Goal: Task Accomplishment & Management: Manage account settings

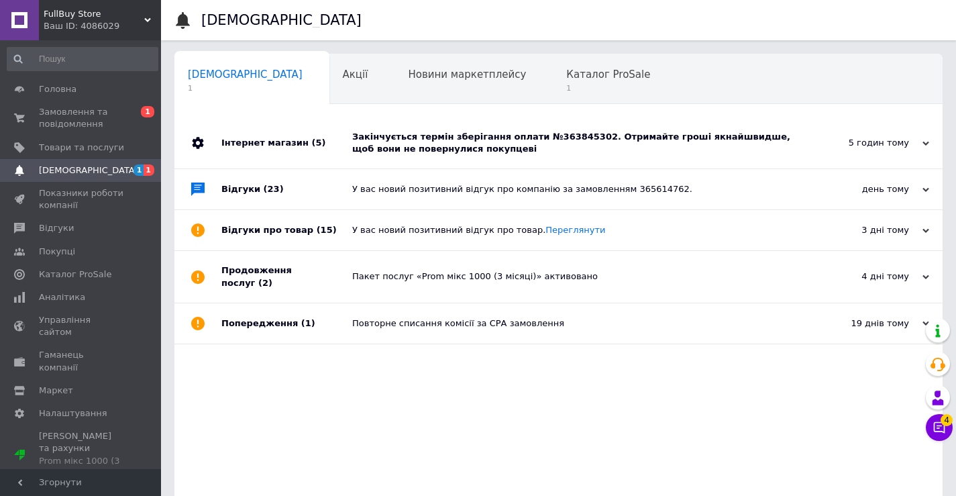
click at [344, 127] on div "Інтернет магазин (5)" at bounding box center [287, 142] width 131 height 51
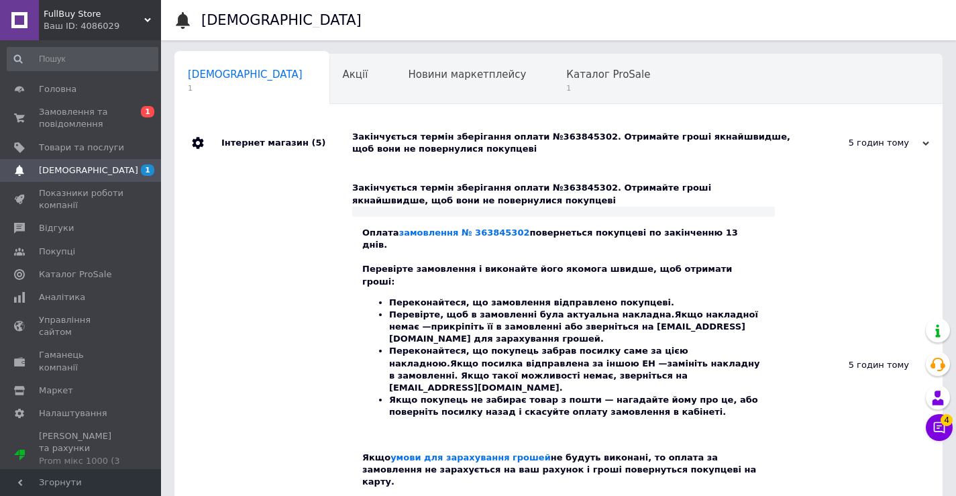
click at [932, 422] on button "Чат з покупцем 4" at bounding box center [939, 427] width 27 height 27
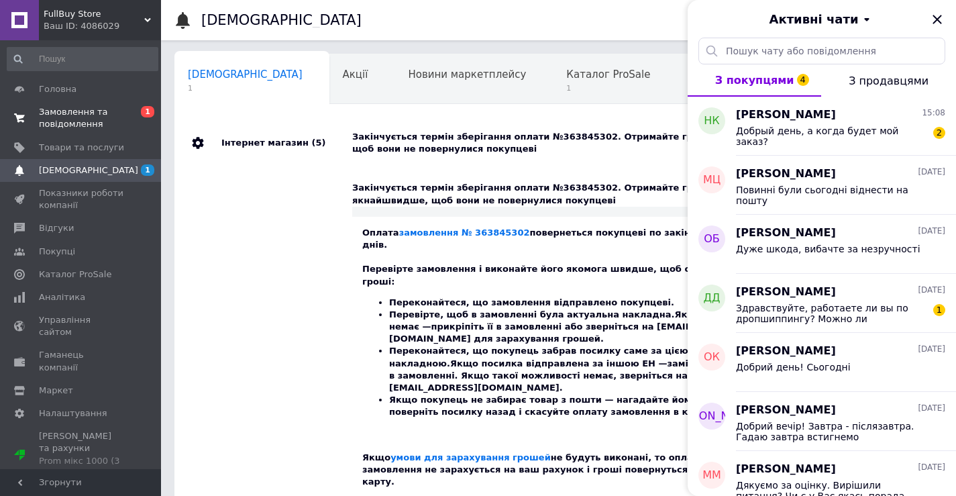
click at [124, 121] on span "0 1" at bounding box center [142, 118] width 37 height 24
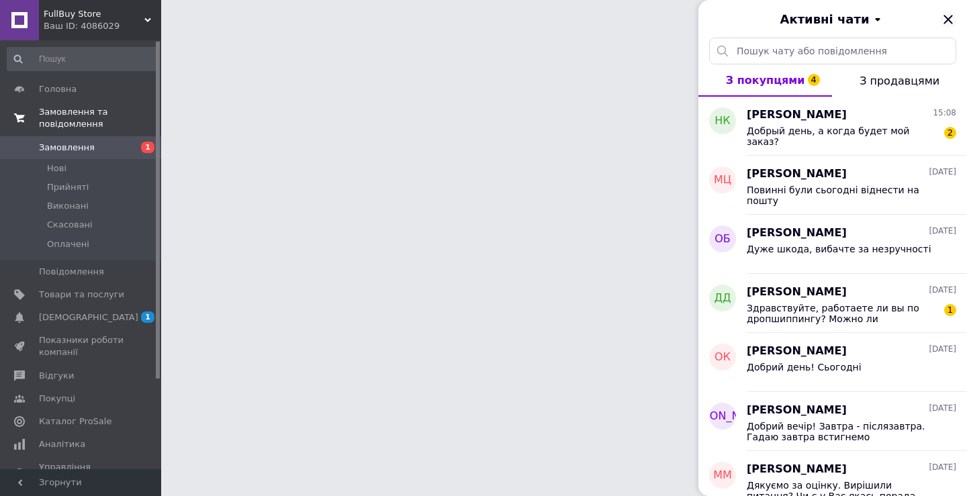
click at [949, 21] on icon "Закрити" at bounding box center [948, 19] width 16 height 16
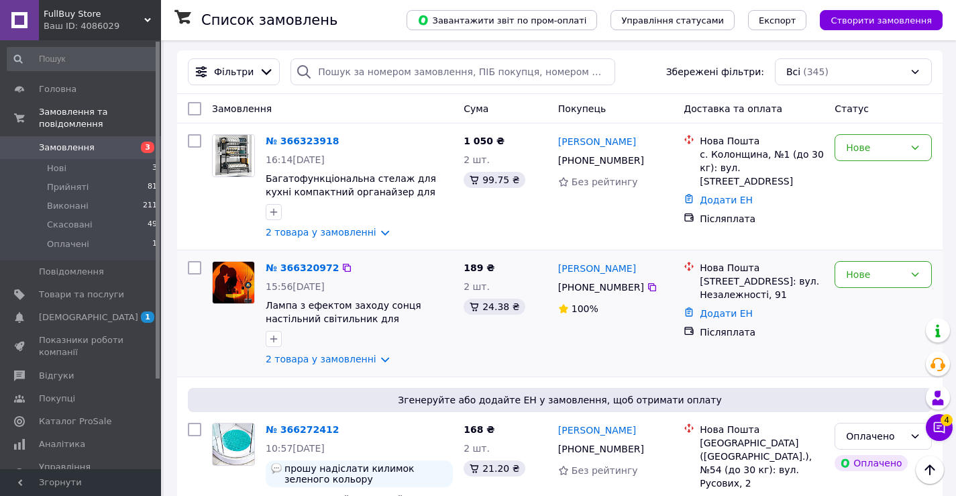
scroll to position [134, 0]
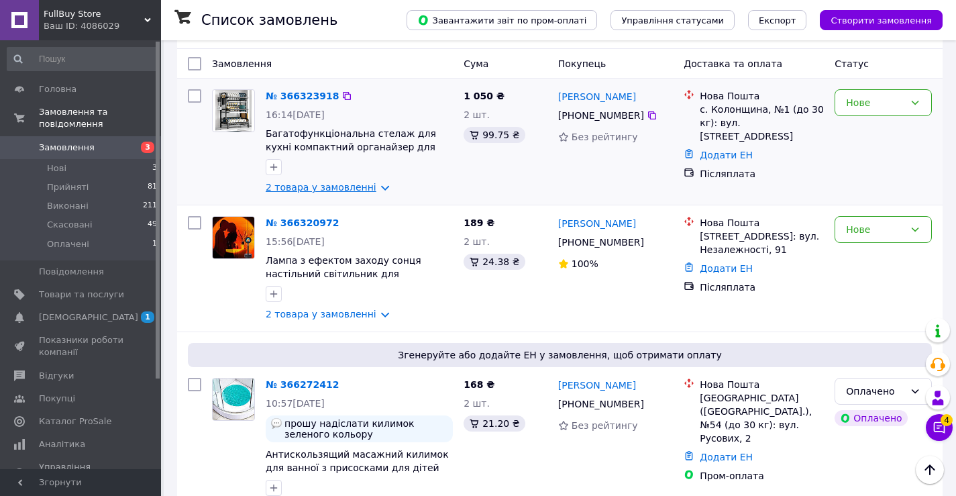
click at [322, 187] on link "2 товара у замовленні" at bounding box center [321, 187] width 111 height 11
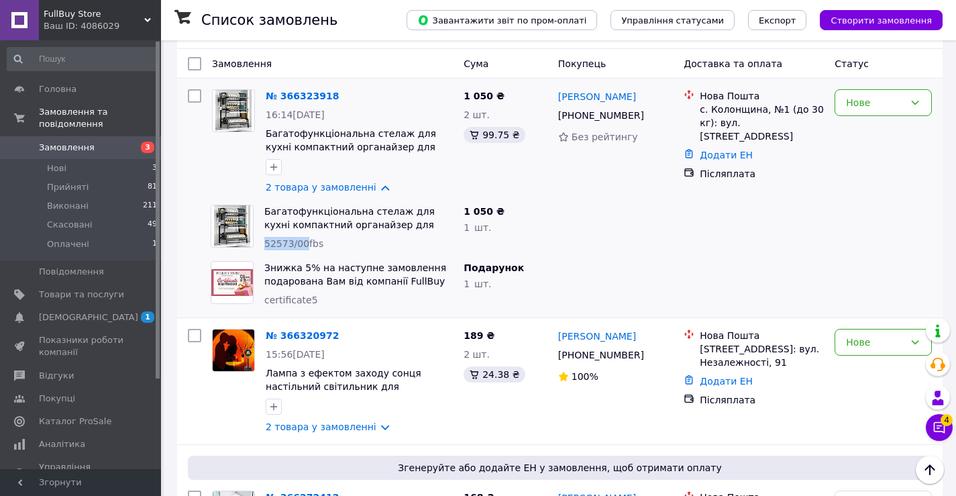
drag, startPoint x: 264, startPoint y: 244, endPoint x: 302, endPoint y: 249, distance: 38.0
click at [302, 249] on span "52573/00fbs" at bounding box center [293, 243] width 59 height 11
copy span "52573/00"
click at [644, 226] on div at bounding box center [616, 227] width 126 height 56
click at [344, 423] on div "№ 366320972 15:56[DATE] Лампа з ефектом заходу сонця настільний світильник для …" at bounding box center [359, 381] width 198 height 115
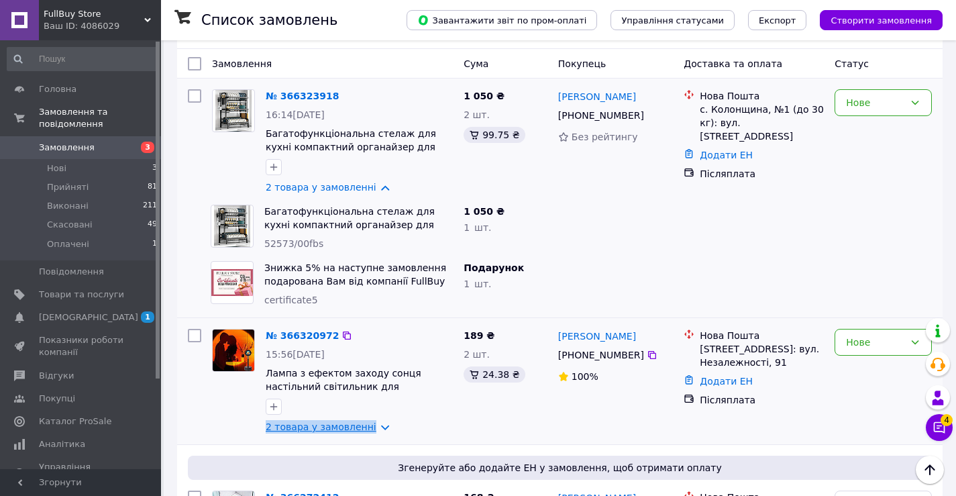
click at [370, 427] on link "2 товара у замовленні" at bounding box center [321, 427] width 111 height 11
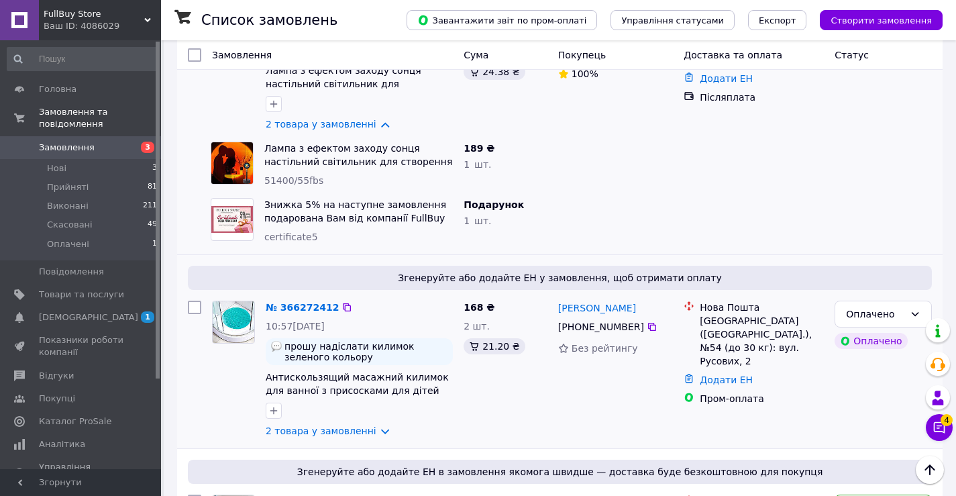
scroll to position [470, 0]
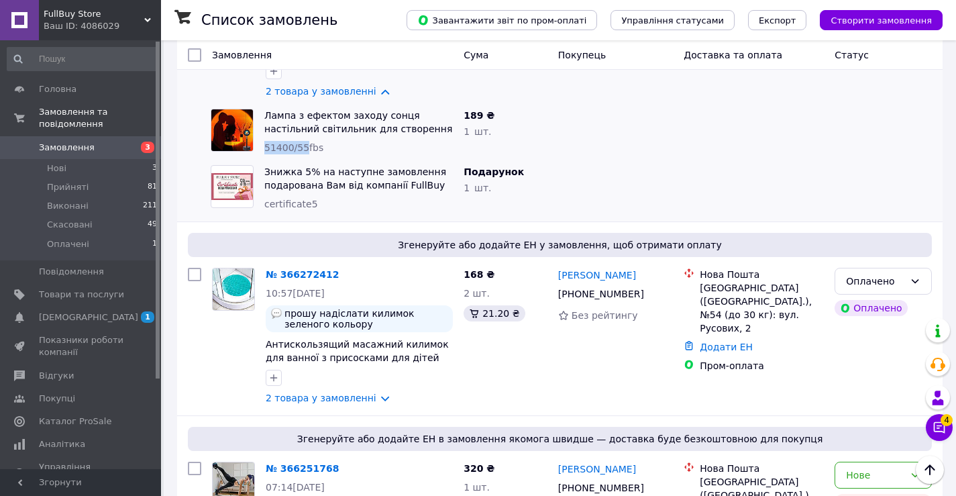
drag, startPoint x: 273, startPoint y: 152, endPoint x: 303, endPoint y: 156, distance: 30.4
click at [303, 156] on div "Лампа з ефектом заходу сонця настільний світильник для створення затишної атмос…" at bounding box center [358, 131] width 199 height 56
copy span "51400/55"
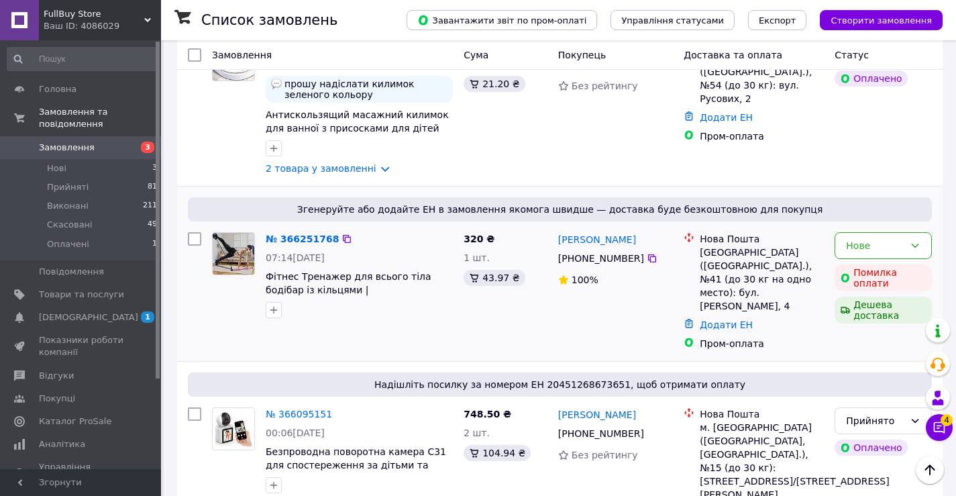
scroll to position [671, 0]
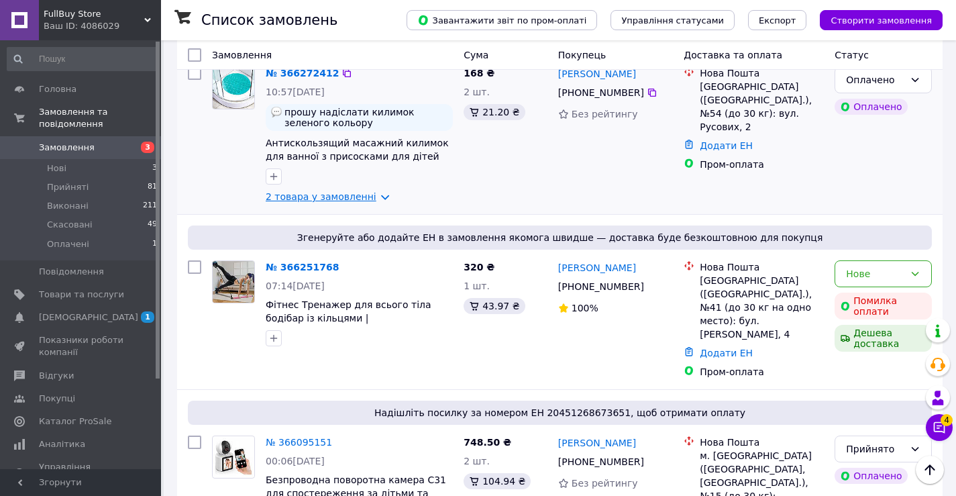
click at [314, 195] on link "2 товара у замовленні" at bounding box center [321, 196] width 111 height 11
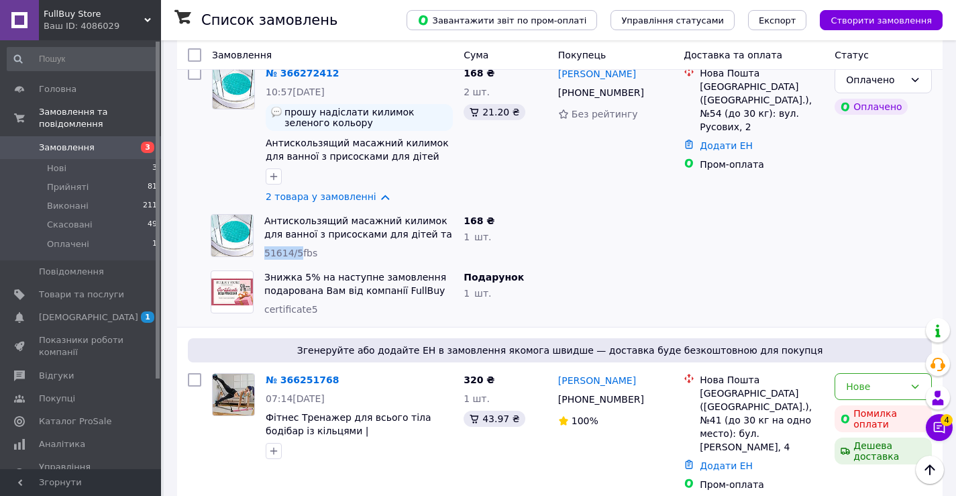
drag, startPoint x: 266, startPoint y: 255, endPoint x: 297, endPoint y: 251, distance: 31.1
click at [298, 254] on span "51614/5fbs" at bounding box center [290, 253] width 53 height 11
copy span "51614/5"
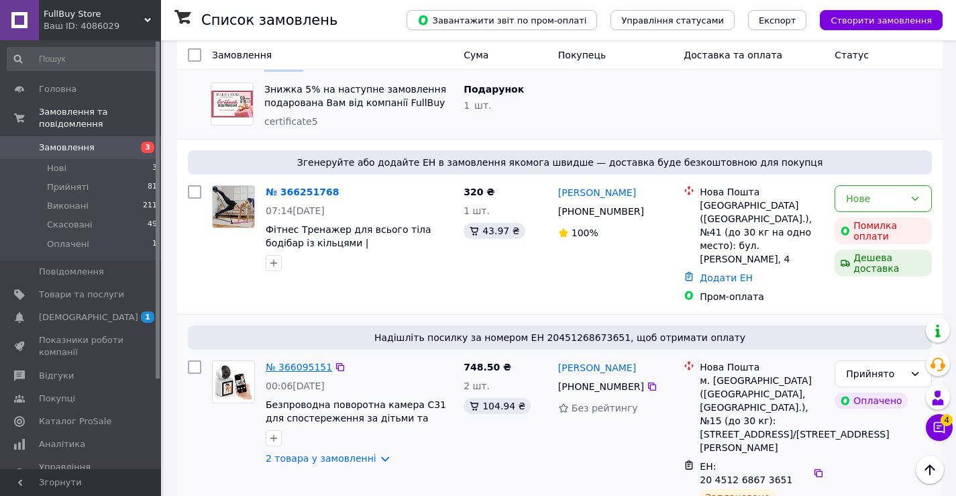
scroll to position [873, 0]
